Goal: Register for event/course

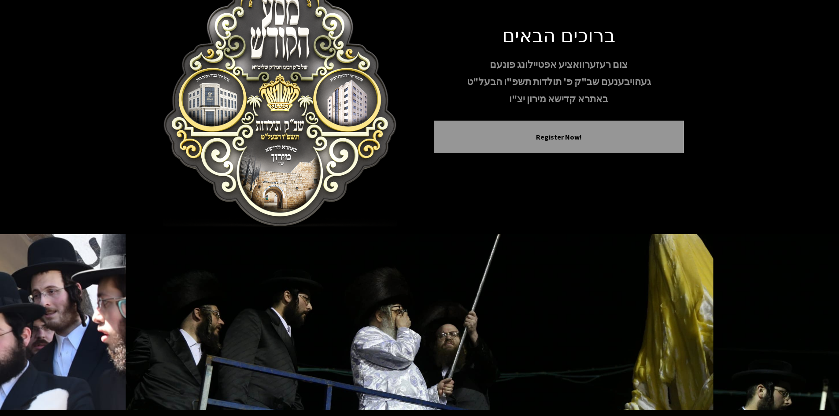
scroll to position [76, 0]
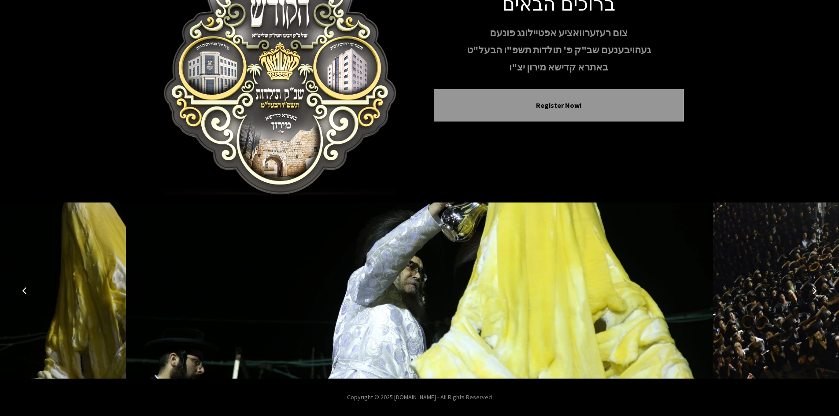
click at [412, 288] on icon "Next image" at bounding box center [813, 290] width 7 height 7
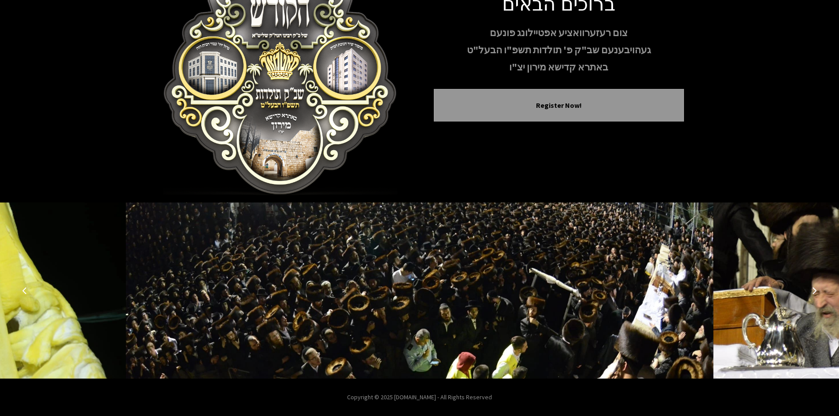
click at [412, 288] on icon "Next image" at bounding box center [813, 290] width 7 height 7
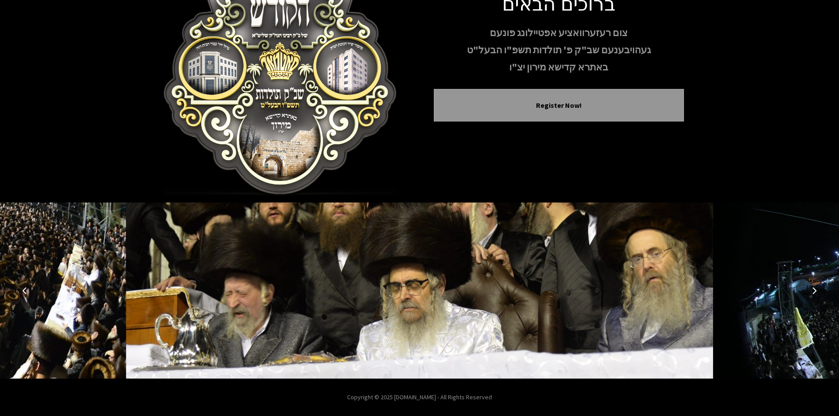
click at [412, 288] on icon "Next image" at bounding box center [813, 290] width 7 height 7
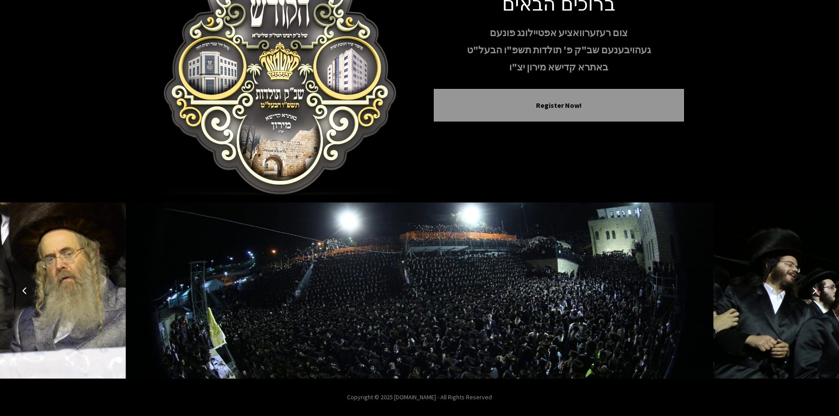
click at [412, 288] on icon "Next image" at bounding box center [813, 290] width 7 height 7
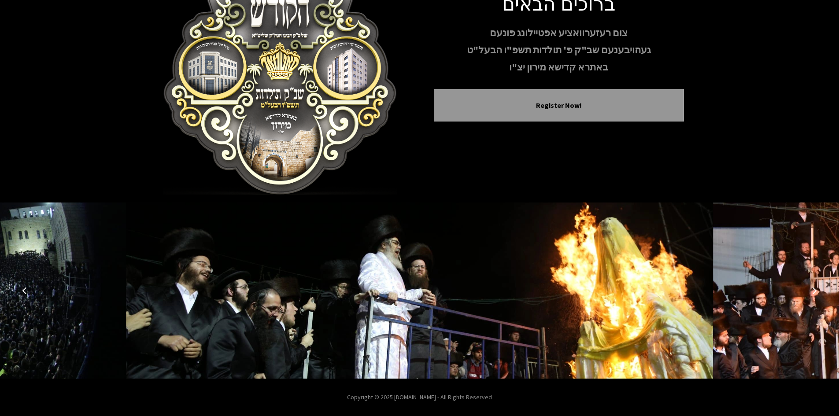
click at [412, 288] on icon "Next image" at bounding box center [813, 290] width 7 height 7
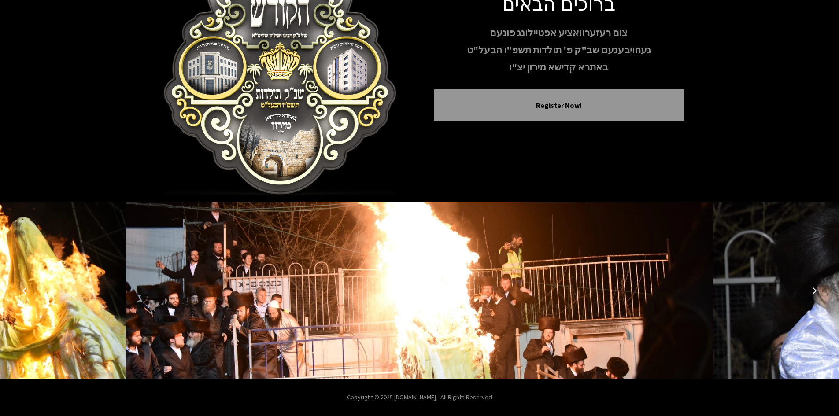
click at [412, 288] on icon "Next image" at bounding box center [813, 290] width 7 height 7
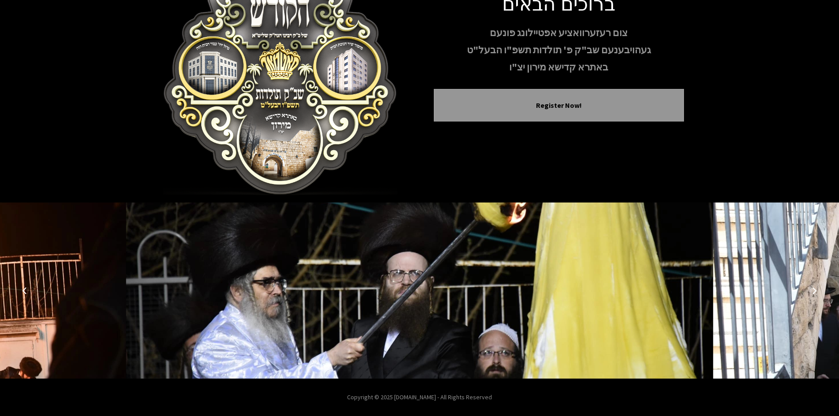
click at [412, 288] on icon "Next image" at bounding box center [813, 290] width 7 height 7
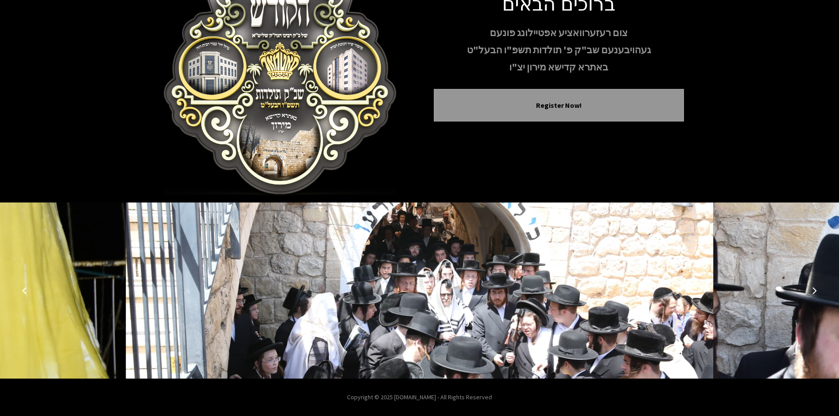
click at [412, 288] on icon "Next image" at bounding box center [813, 290] width 7 height 7
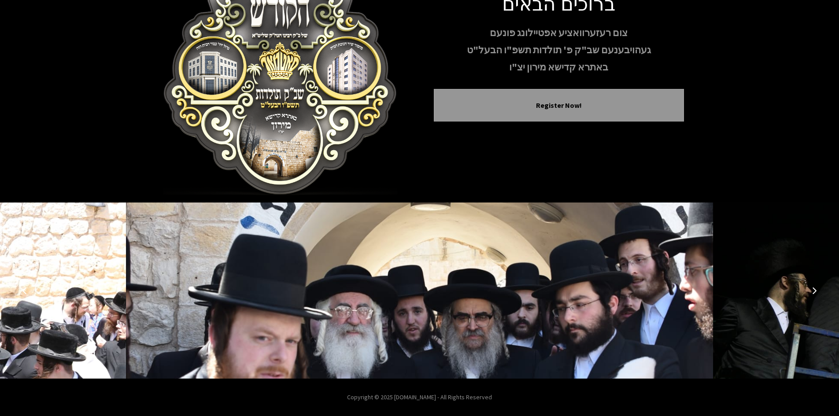
click at [412, 288] on icon "Next image" at bounding box center [813, 290] width 7 height 7
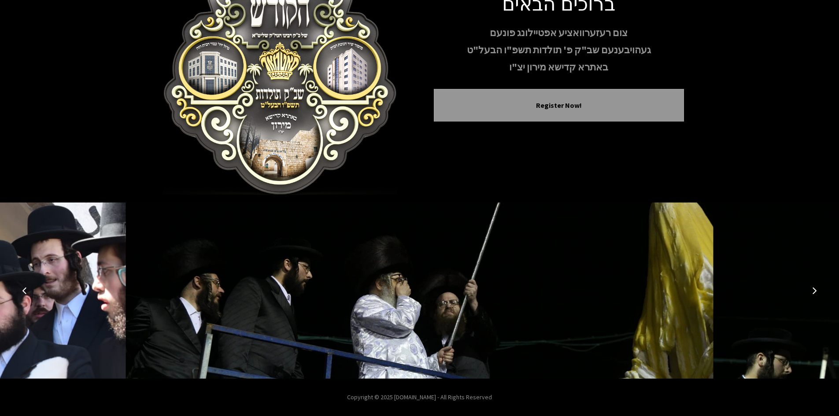
click at [412, 288] on icon "Next image" at bounding box center [813, 290] width 7 height 7
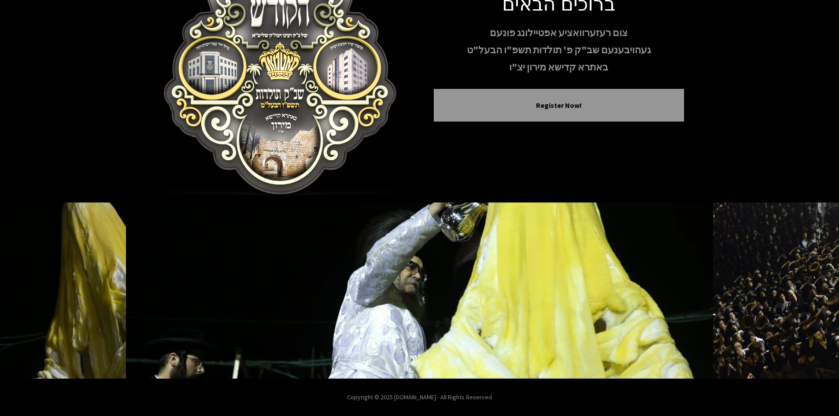
scroll to position [0, 0]
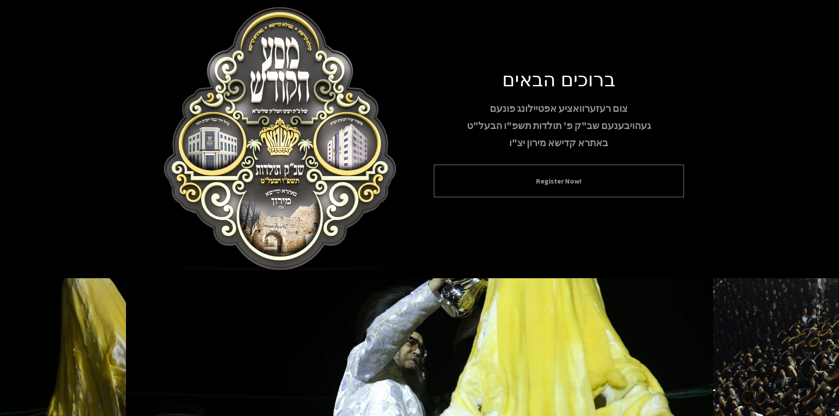
click at [412, 181] on button "Register Now!" at bounding box center [559, 181] width 228 height 11
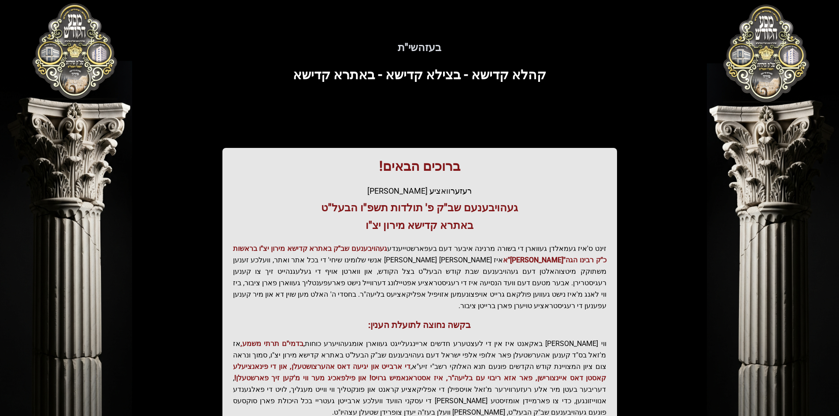
scroll to position [94, 0]
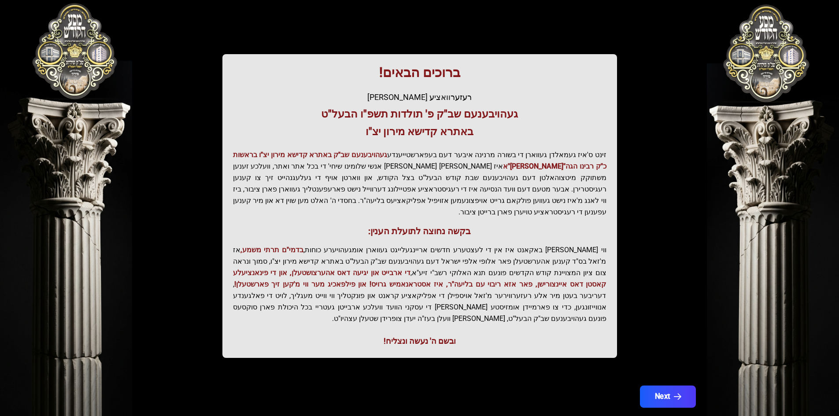
click at [412, 386] on button "Next" at bounding box center [667, 397] width 56 height 22
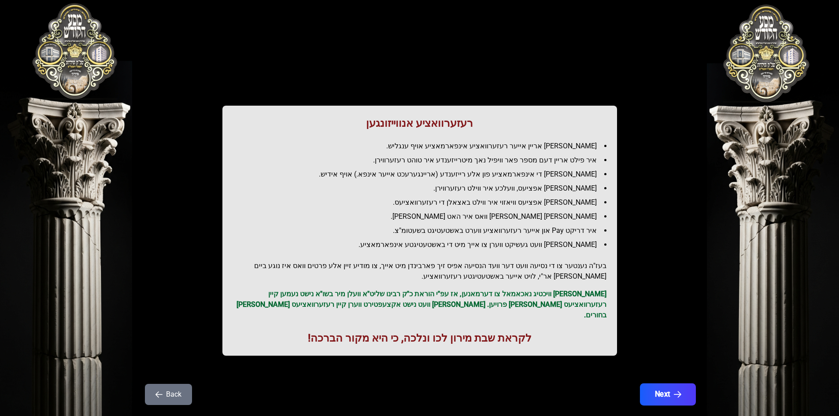
click at [412, 391] on icon "button" at bounding box center [676, 394] width 7 height 7
